Goal: Information Seeking & Learning: Find specific fact

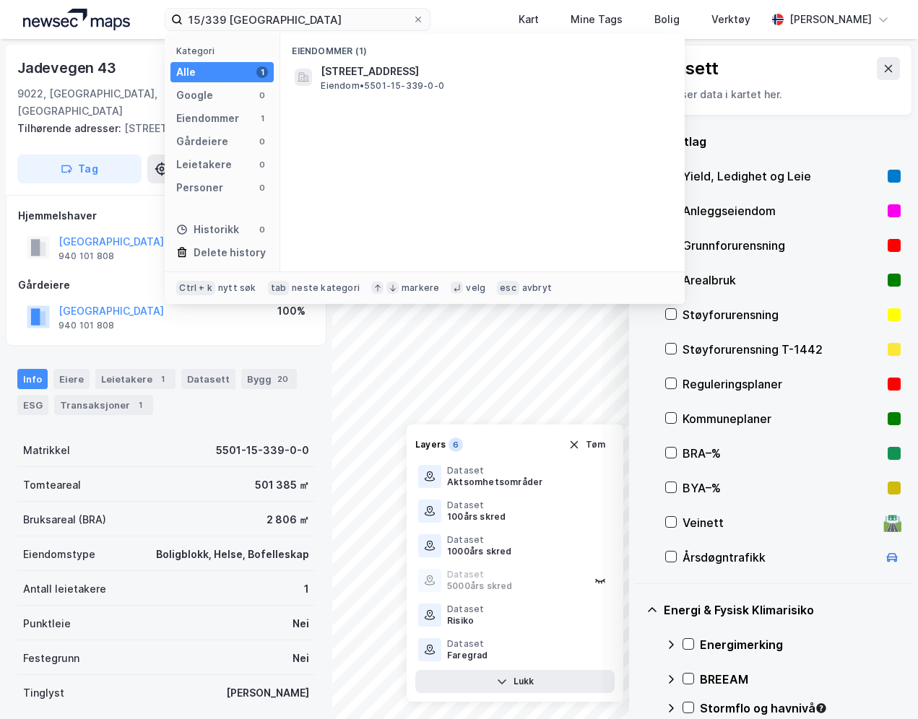
scroll to position [254, 0]
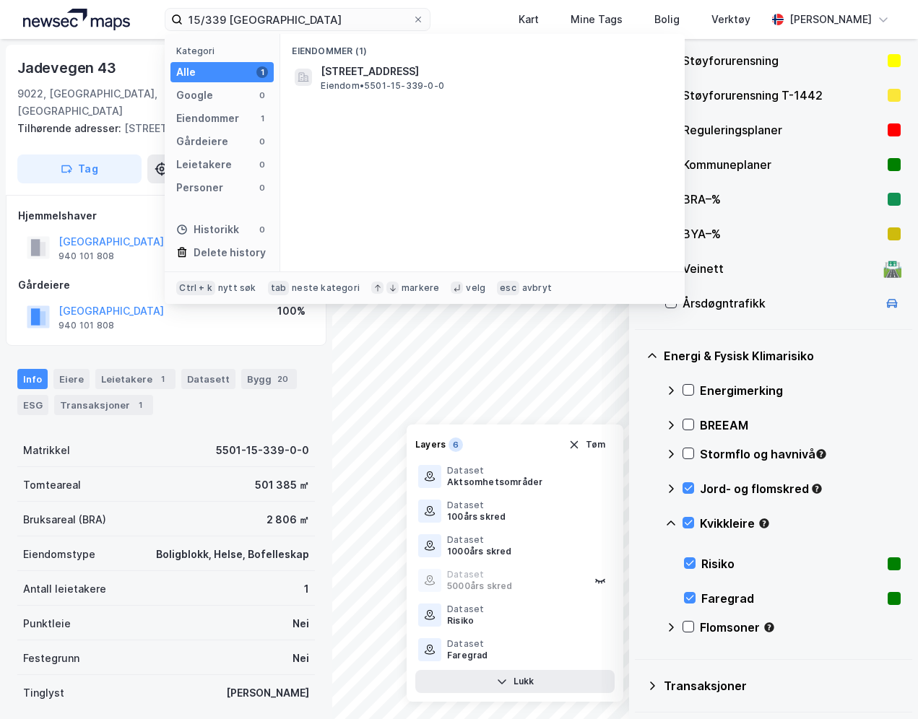
drag, startPoint x: 290, startPoint y: 18, endPoint x: 124, endPoint y: 6, distance: 165.8
click at [124, 6] on div "15/339 tromsø Kategori Alle 1 Google 0 Eiendommer 1 Gårdeiere 0 Leietakere 0 Pe…" at bounding box center [459, 19] width 918 height 39
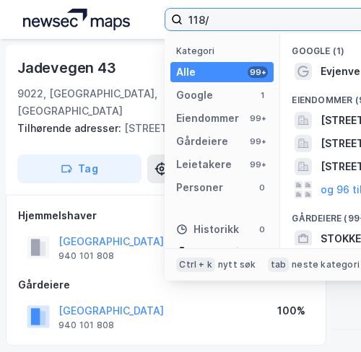
click at [236, 16] on input "118/" at bounding box center [282, 20] width 199 height 22
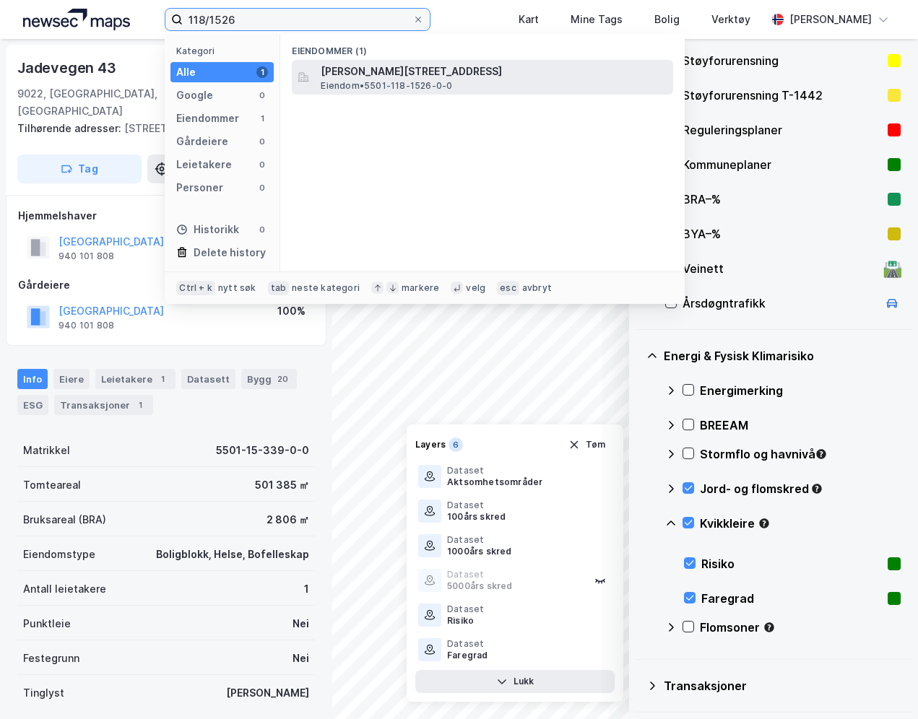
type input "118/1526"
click at [521, 69] on span "[PERSON_NAME][STREET_ADDRESS]" at bounding box center [494, 71] width 347 height 17
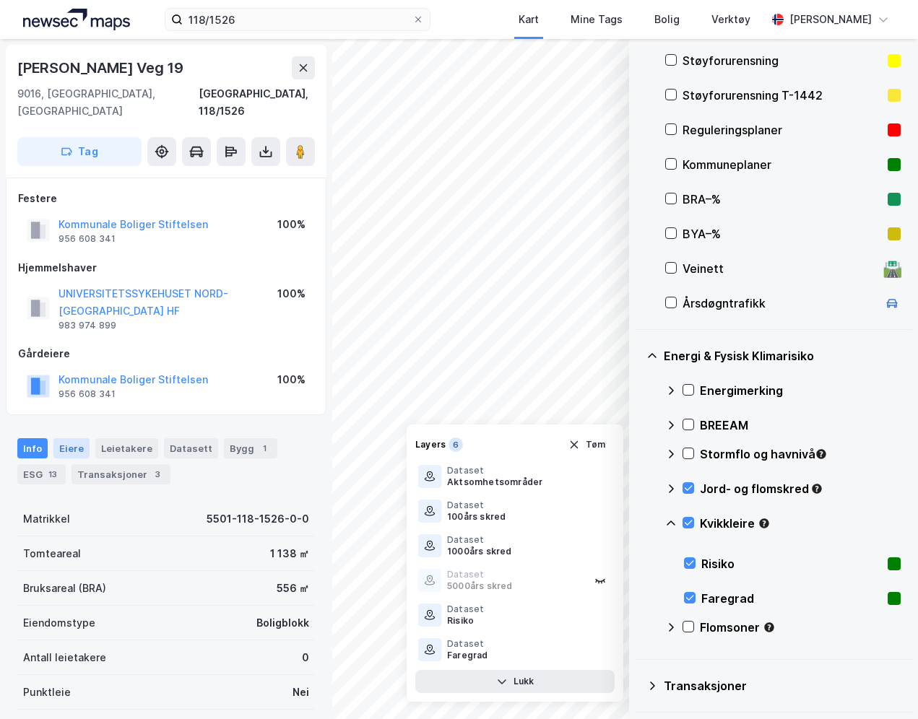
click at [71, 438] on div "Eiere" at bounding box center [71, 448] width 36 height 20
